Goal: Transaction & Acquisition: Purchase product/service

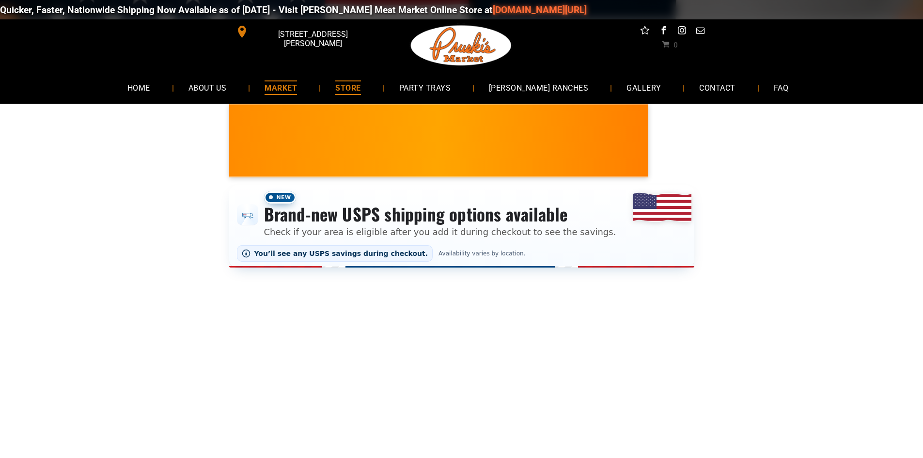
click at [297, 89] on span "MARKET" at bounding box center [280, 87] width 32 height 14
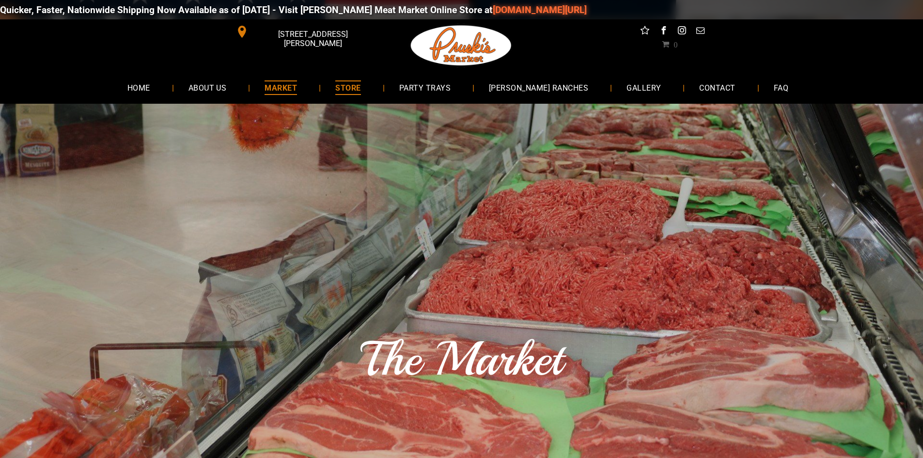
click at [360, 90] on span "STORE" at bounding box center [347, 87] width 25 height 14
